Goal: Book appointment/travel/reservation

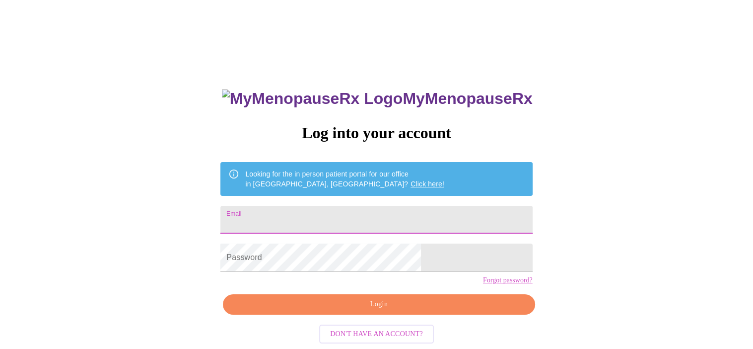
click at [296, 219] on input "Email" at bounding box center [376, 220] width 312 height 28
type input "[EMAIL_ADDRESS][DOMAIN_NAME]"
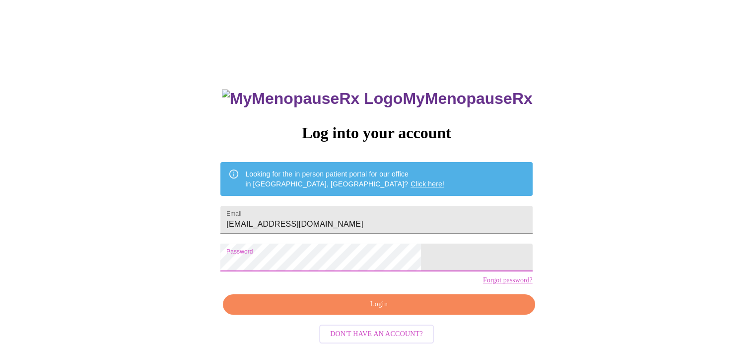
click at [353, 310] on span "Login" at bounding box center [378, 304] width 289 height 12
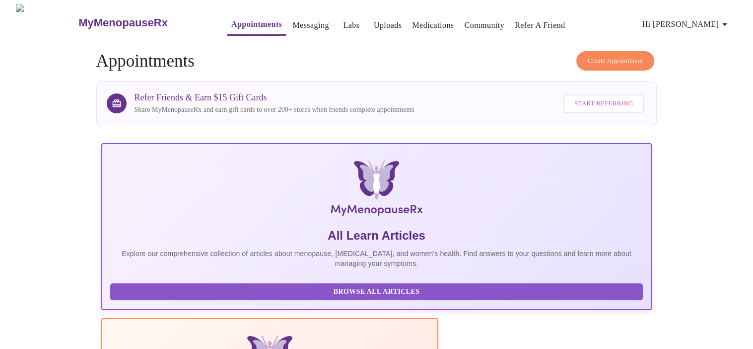
click at [240, 18] on link "Appointments" at bounding box center [256, 24] width 51 height 14
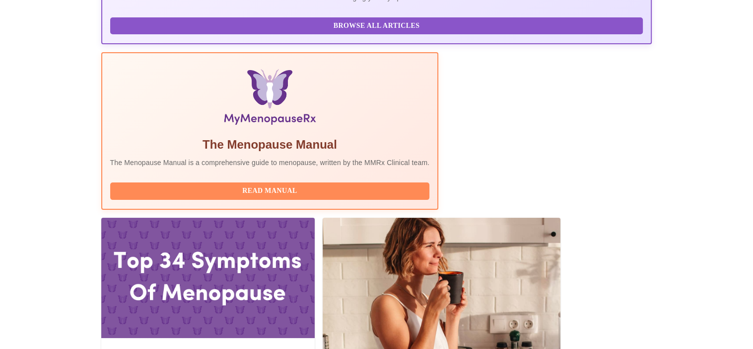
scroll to position [298, 0]
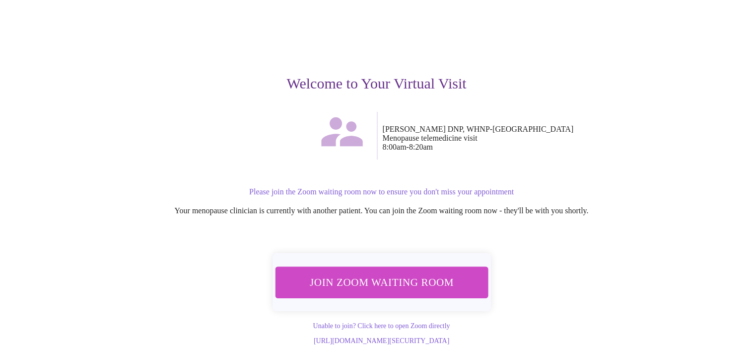
scroll to position [66, 0]
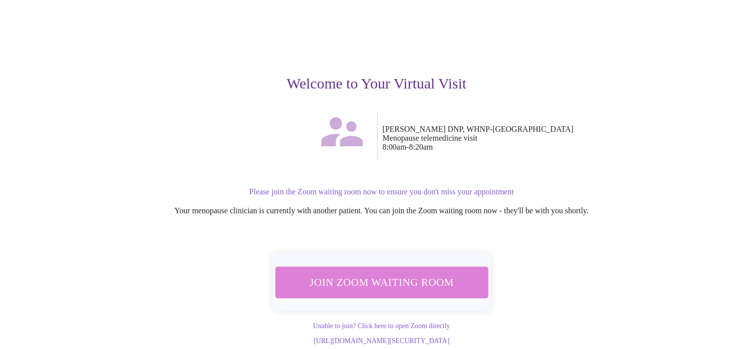
click at [431, 273] on span "Join Zoom Waiting Room" at bounding box center [381, 282] width 187 height 18
